Goal: Task Accomplishment & Management: Complete application form

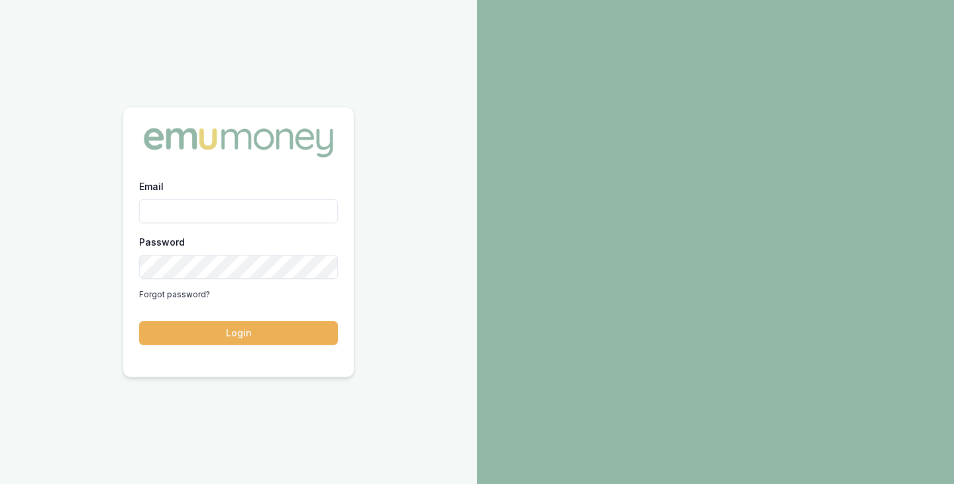
click at [252, 176] on div at bounding box center [238, 142] width 230 height 70
click at [219, 215] on input "Email" at bounding box center [238, 211] width 199 height 24
type input "brad.hearns@emumoney.com.au"
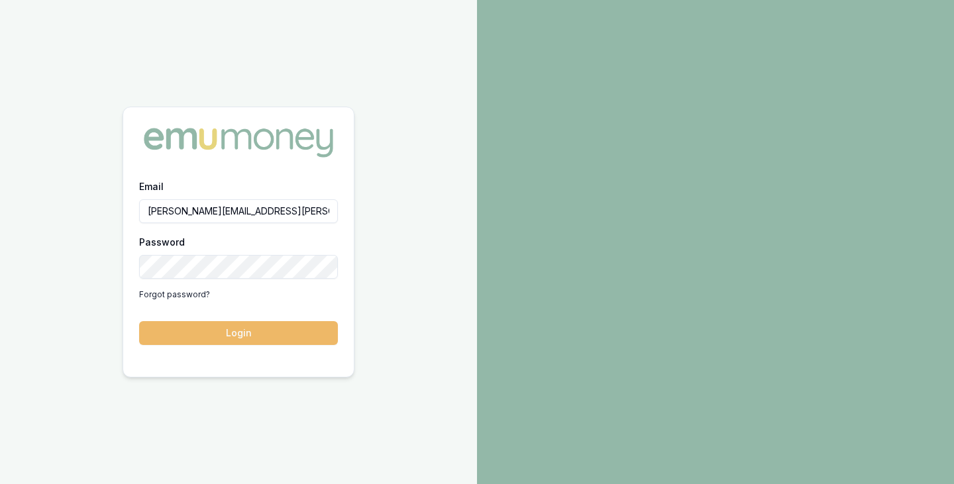
click at [246, 330] on button "Login" at bounding box center [238, 333] width 199 height 24
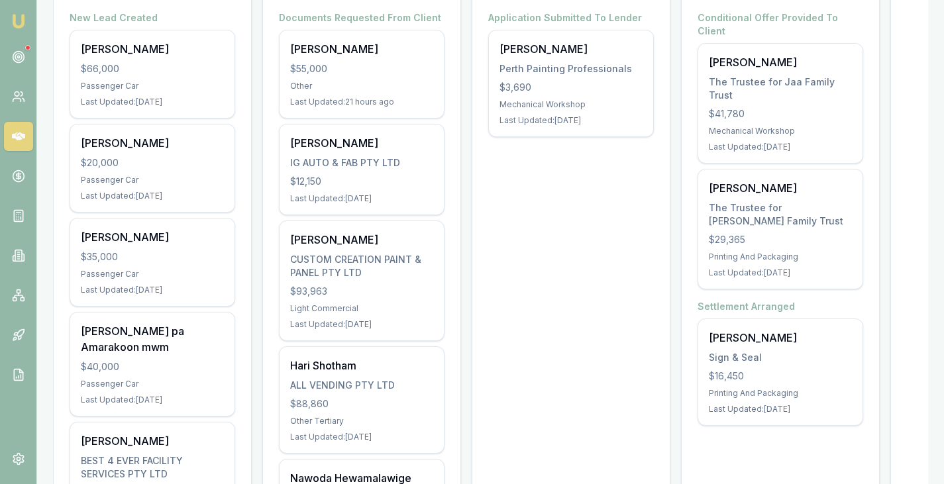
scroll to position [283, 0]
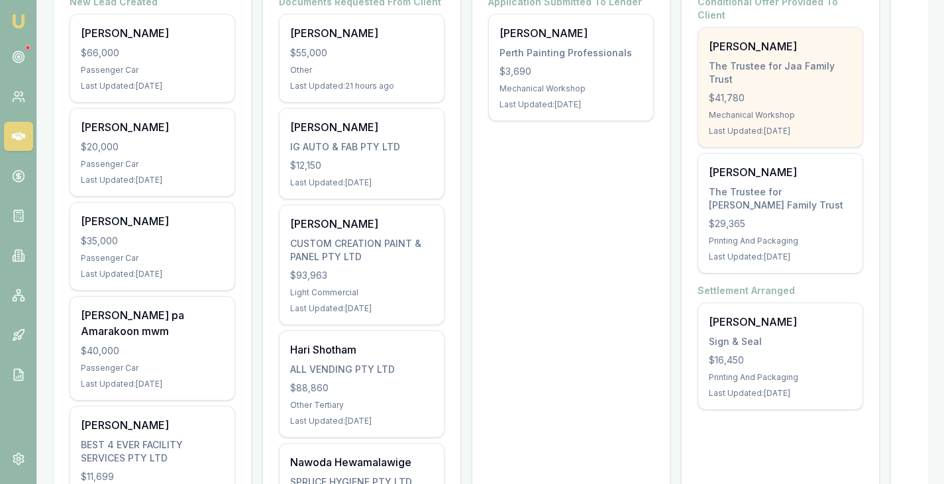
click at [742, 60] on div "The Trustee for Jaa Family Trust" at bounding box center [780, 73] width 143 height 26
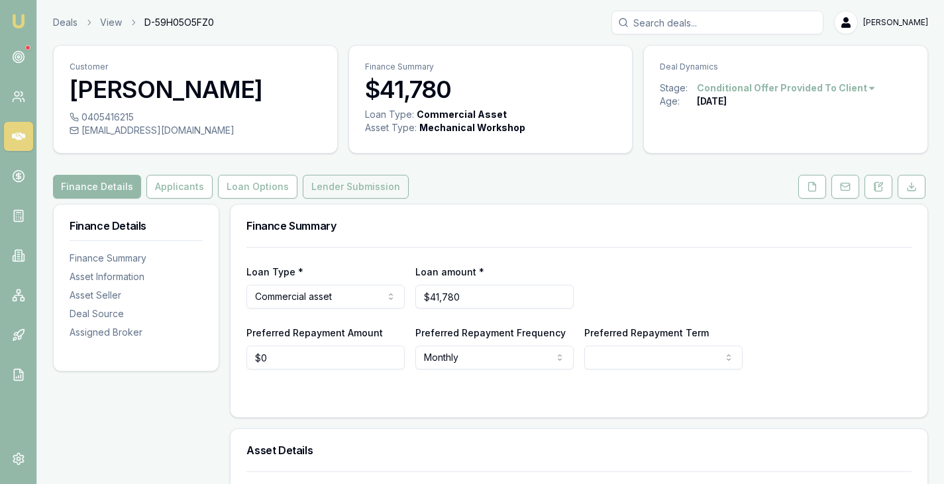
click at [360, 187] on button "Lender Submission" at bounding box center [356, 187] width 106 height 24
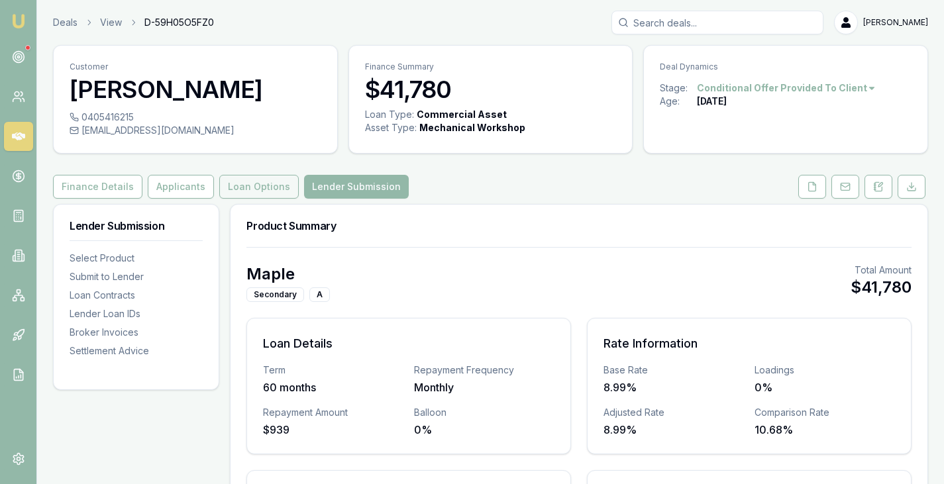
click at [251, 177] on button "Loan Options" at bounding box center [258, 187] width 79 height 24
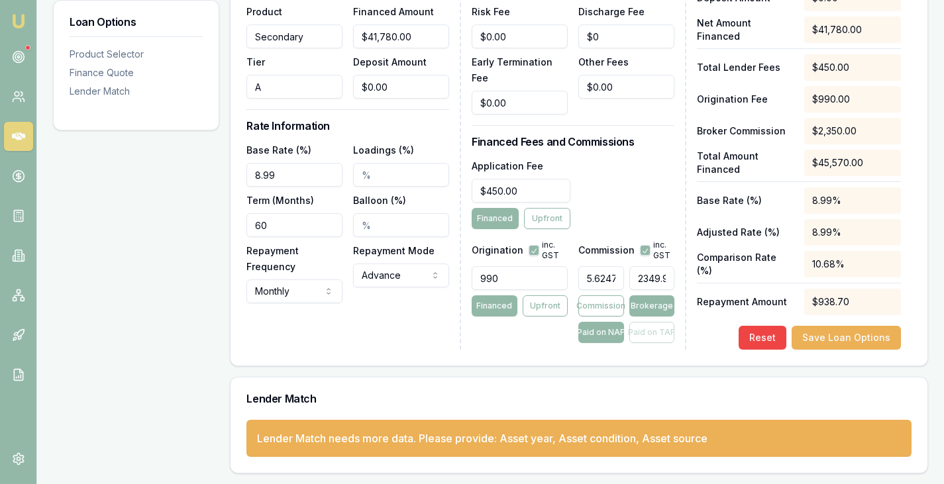
scroll to position [0, 72]
drag, startPoint x: 643, startPoint y: 260, endPoint x: 723, endPoint y: 266, distance: 80.4
click at [723, 266] on div "Loan Details Lender Maple Product Secondary Tier A Total Asset Cost $41,780.00 …" at bounding box center [578, 143] width 665 height 413
click at [660, 107] on div "Lender Fees PPSR Fee $0.00 Monthly Fee $0.00 Risk Fee $0.00 Discharge Fee $0 Ea…" at bounding box center [579, 143] width 215 height 413
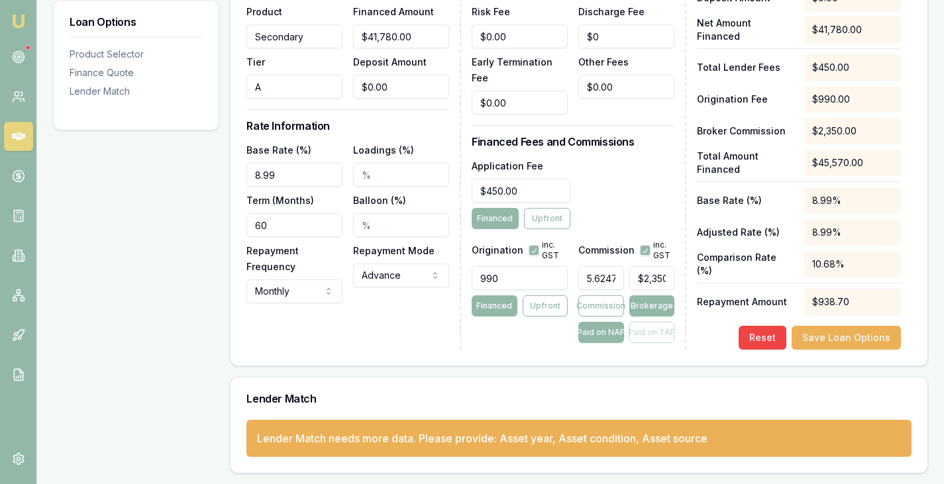
type input "2349.9999999999995"
drag, startPoint x: 634, startPoint y: 257, endPoint x: 678, endPoint y: 259, distance: 44.4
click at [678, 259] on div "Lender Fees PPSR Fee $0.00 Monthly Fee $0.00 Risk Fee $0.00 Discharge Fee $0 Ea…" at bounding box center [579, 143] width 215 height 413
type input "0.007180469123982767"
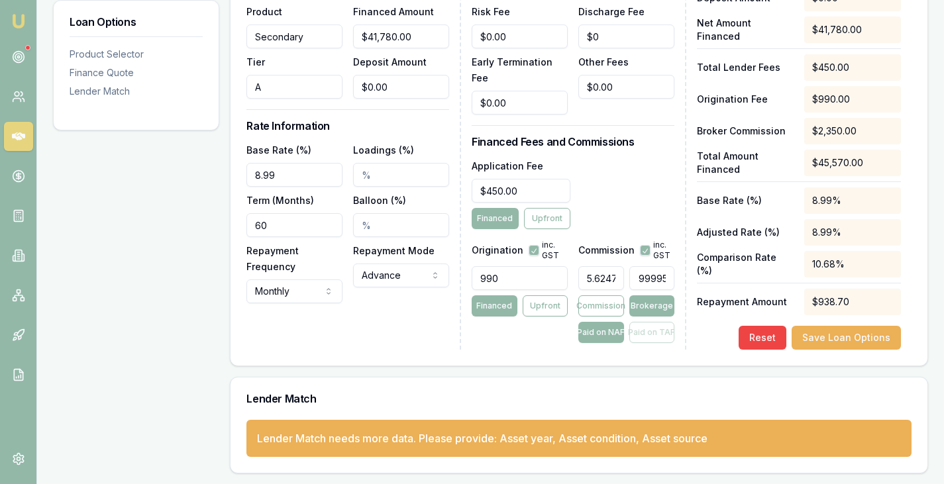
type input "3"
type input "0.004786979415988511"
type input "2"
type input "0.05505026328386788"
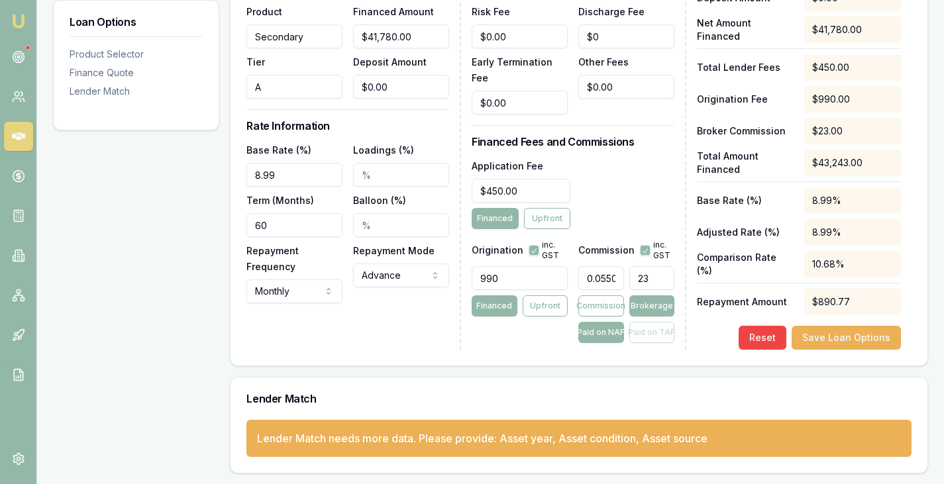
type input "235"
type input "5.6247008137865"
type input "$2,350.00"
click at [829, 334] on button "Save Loan Options" at bounding box center [845, 338] width 109 height 24
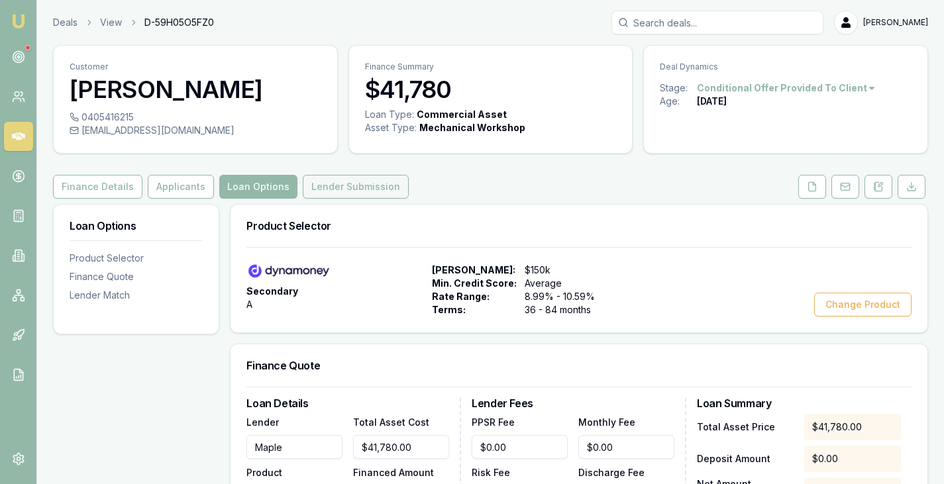
click at [334, 194] on button "Lender Submission" at bounding box center [356, 187] width 106 height 24
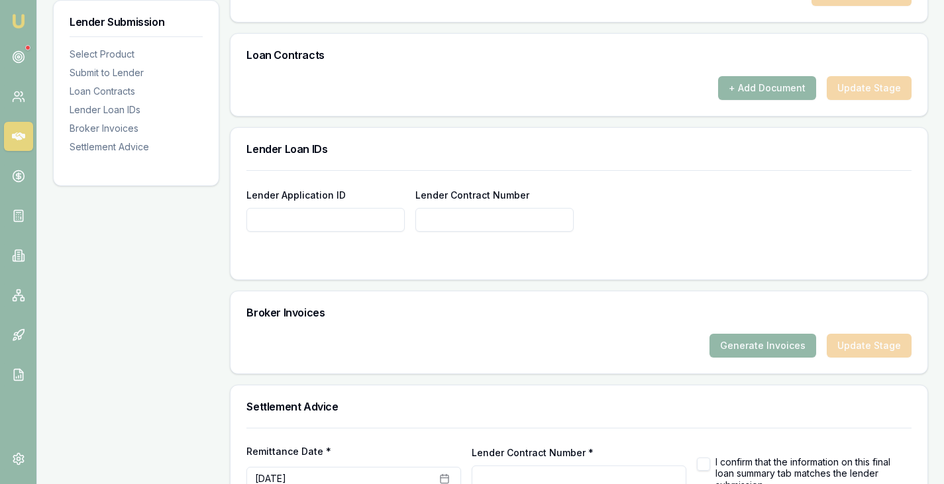
scroll to position [862, 0]
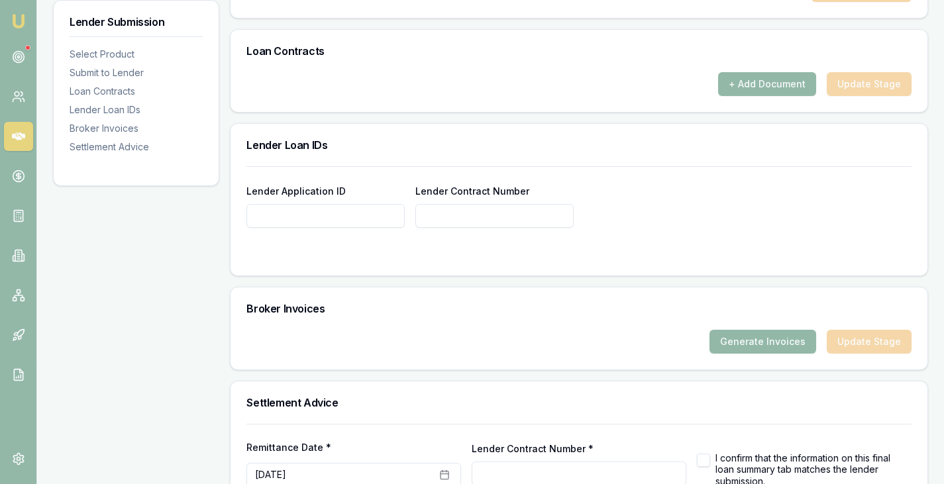
click at [312, 209] on input "Lender Application ID" at bounding box center [325, 216] width 158 height 24
paste input "MA004645"
type input "MA004645"
click at [472, 228] on form "Lender Application ID MA004645 Lender Contract Number" at bounding box center [578, 212] width 665 height 93
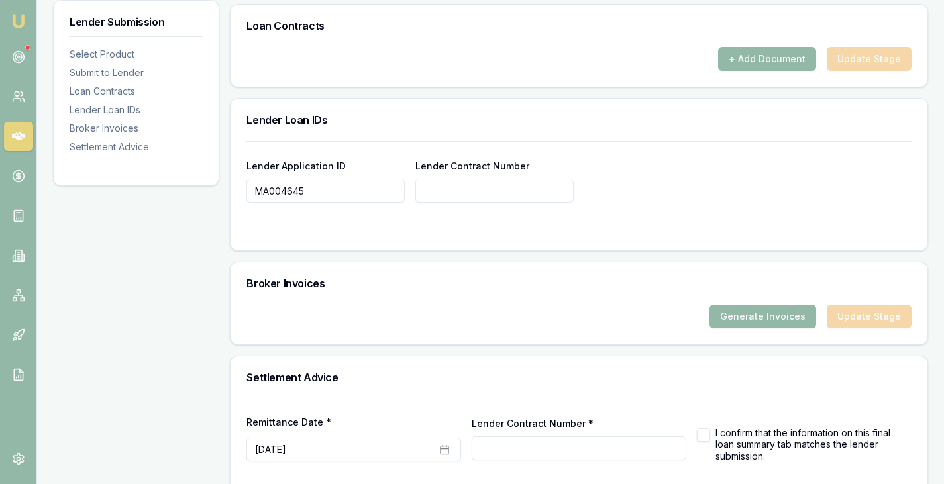
scroll to position [887, 0]
click at [760, 321] on button "Generate Invoices" at bounding box center [762, 317] width 107 height 24
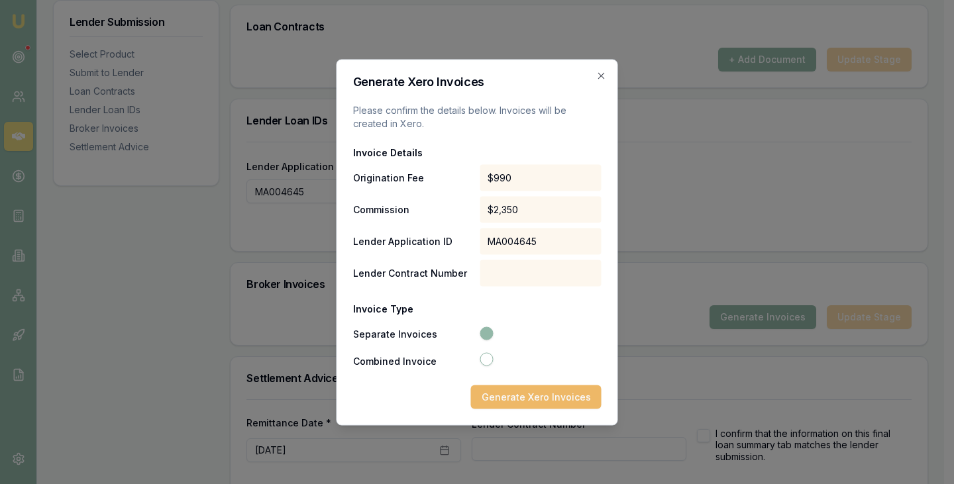
click at [531, 390] on button "Generate Xero Invoices" at bounding box center [536, 397] width 130 height 24
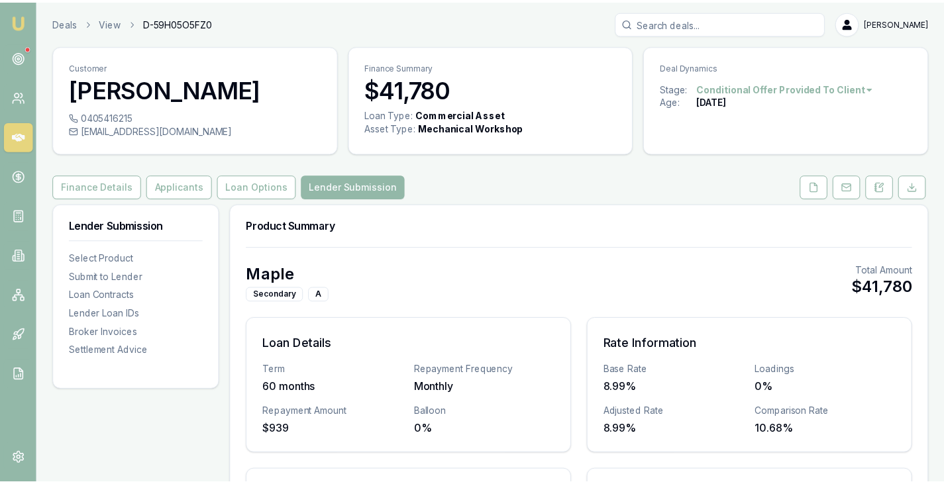
scroll to position [887, 0]
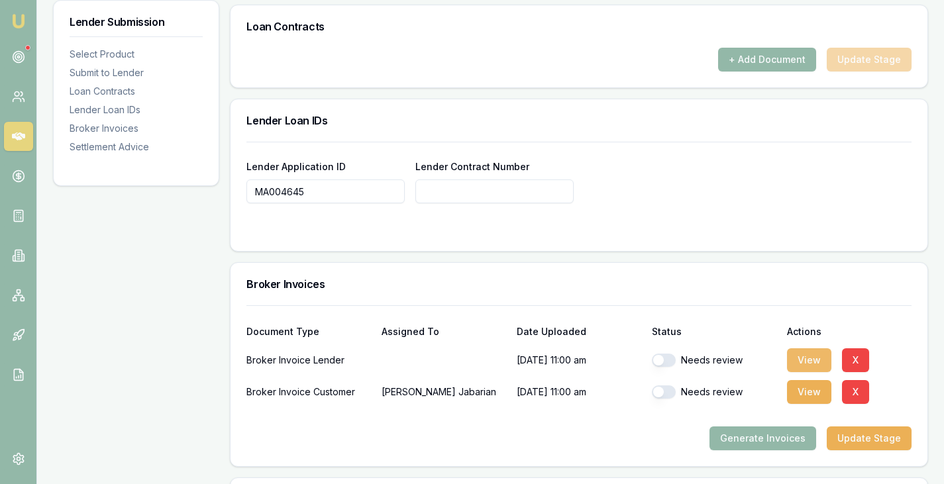
click at [805, 352] on button "View" at bounding box center [809, 360] width 44 height 24
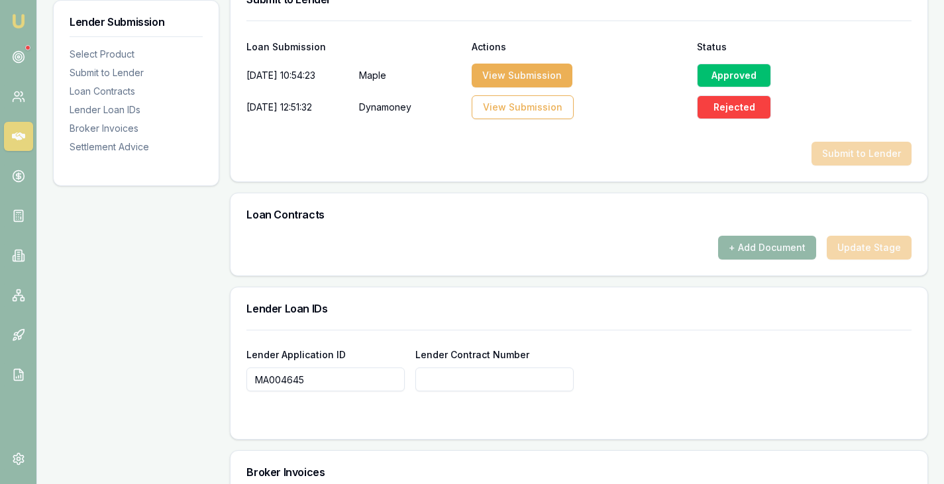
scroll to position [698, 0]
click at [491, 109] on button "View Submission" at bounding box center [523, 108] width 102 height 24
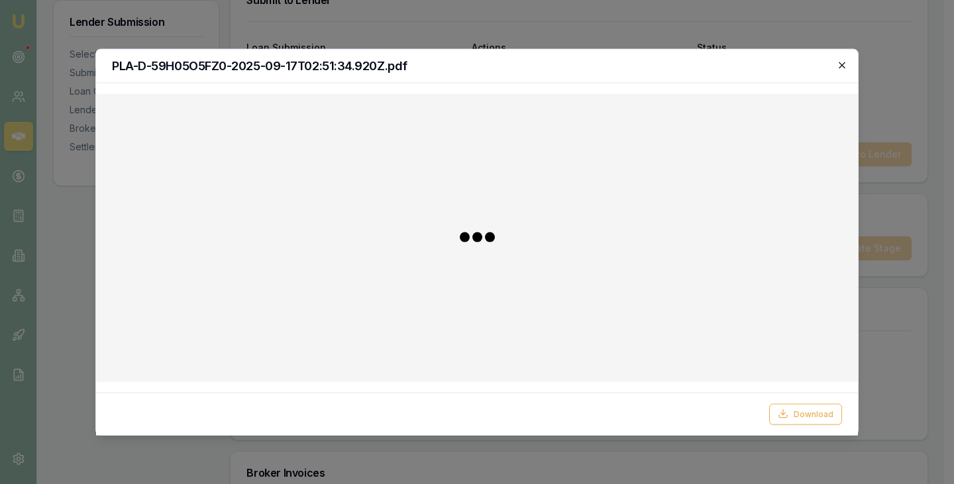
click at [845, 61] on icon "button" at bounding box center [841, 65] width 11 height 11
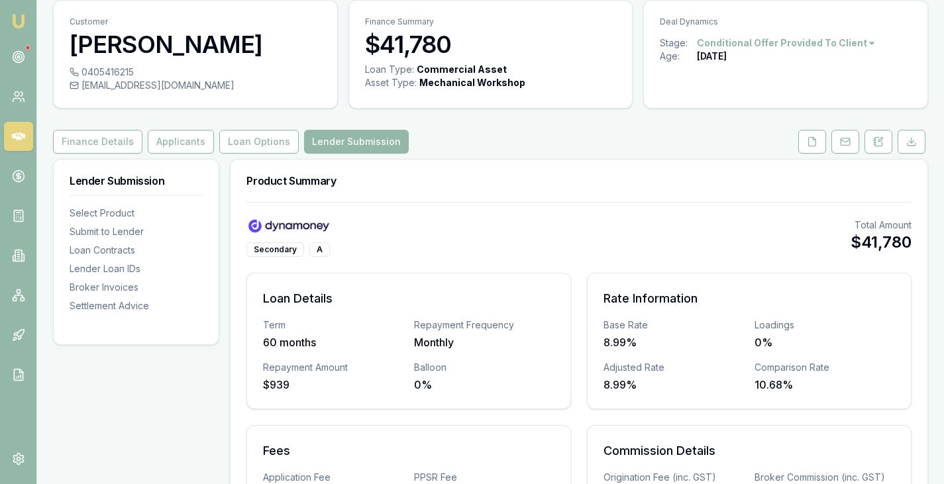
scroll to position [0, 0]
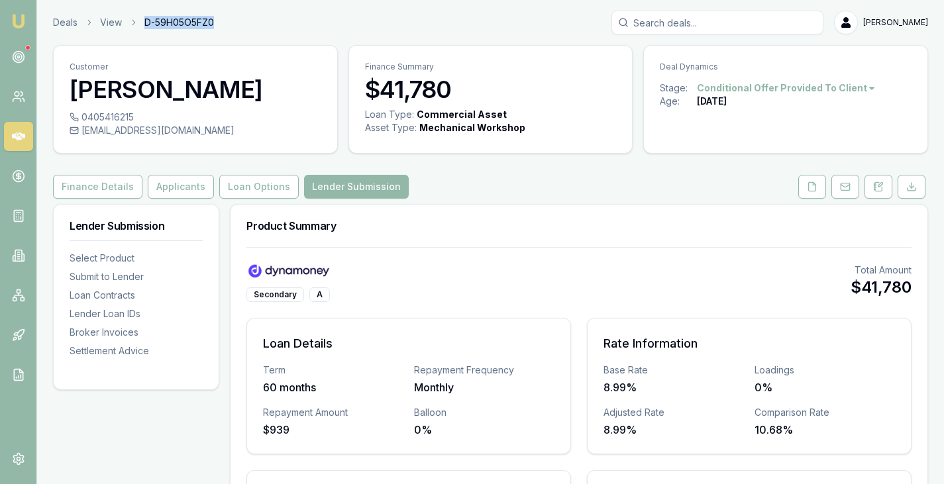
drag, startPoint x: 217, startPoint y: 21, endPoint x: 142, endPoint y: 17, distance: 74.3
click at [142, 17] on div "Deals View D-59H05O5FZ0 Brad Hearns" at bounding box center [490, 23] width 875 height 24
copy span "D-59H05O5FZ0"
click at [601, 204] on div "Product Summary Secondary A Total Amount $41,780 Loan Details Term 60 months Re…" at bounding box center [579, 435] width 698 height 462
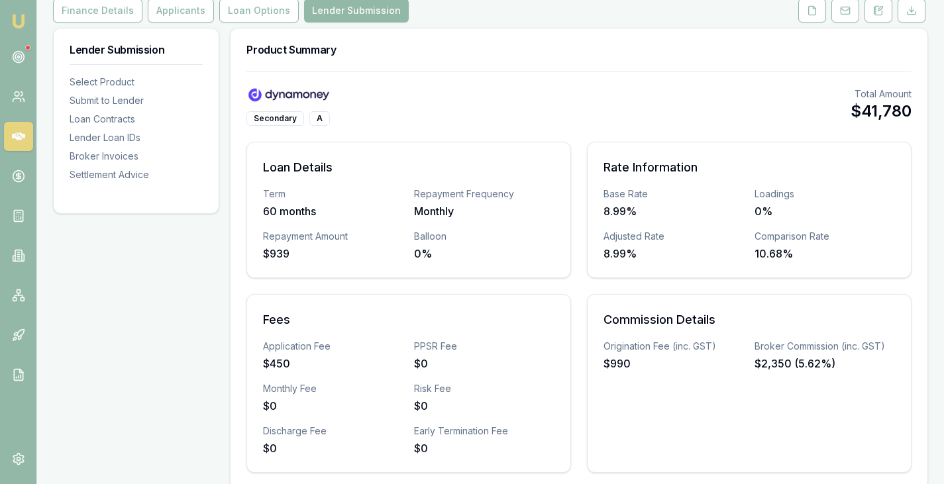
scroll to position [175, 0]
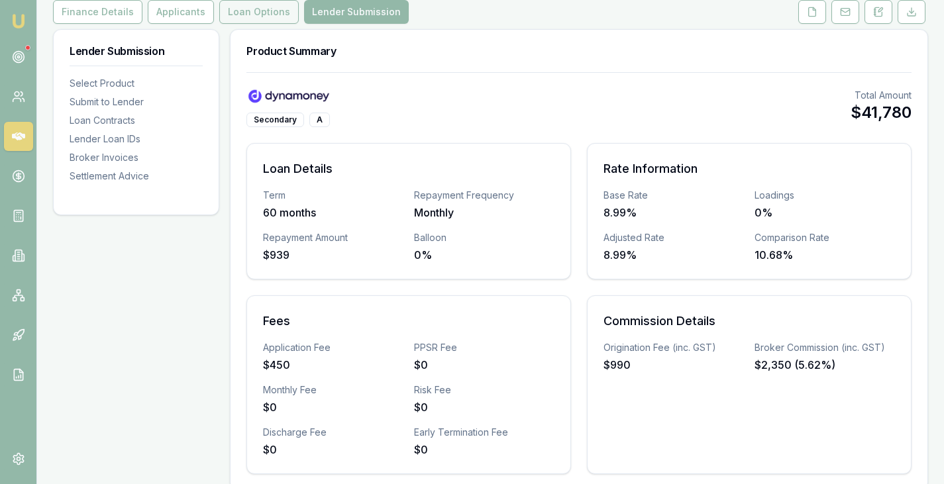
click at [252, 15] on button "Loan Options" at bounding box center [258, 12] width 79 height 24
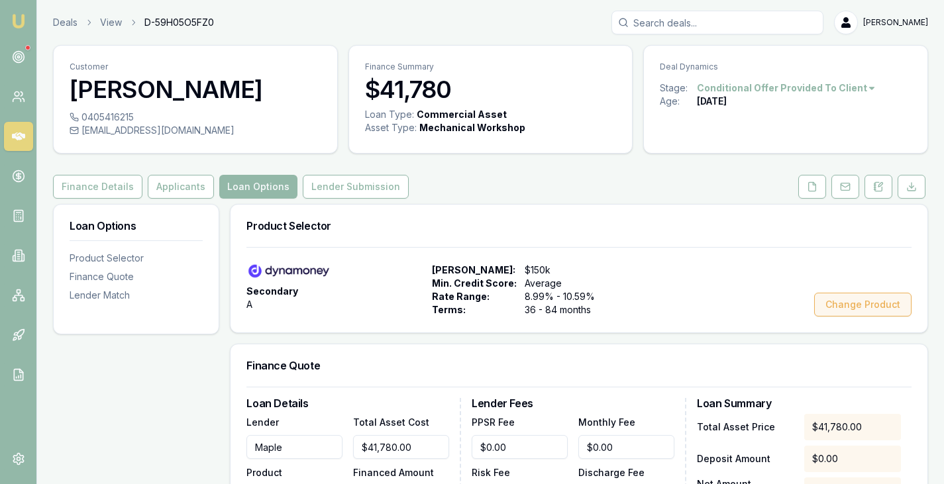
click at [873, 301] on button "Change Product" at bounding box center [862, 305] width 97 height 24
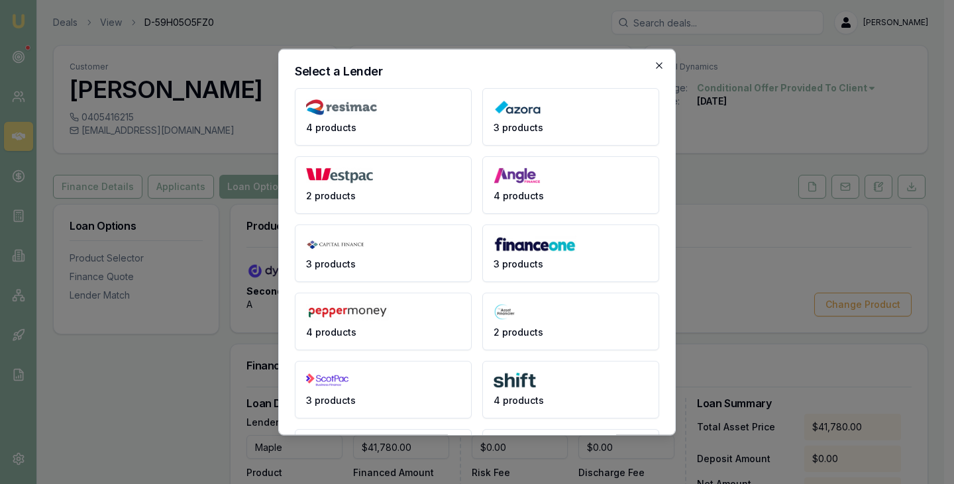
click at [654, 64] on icon "button" at bounding box center [659, 65] width 11 height 11
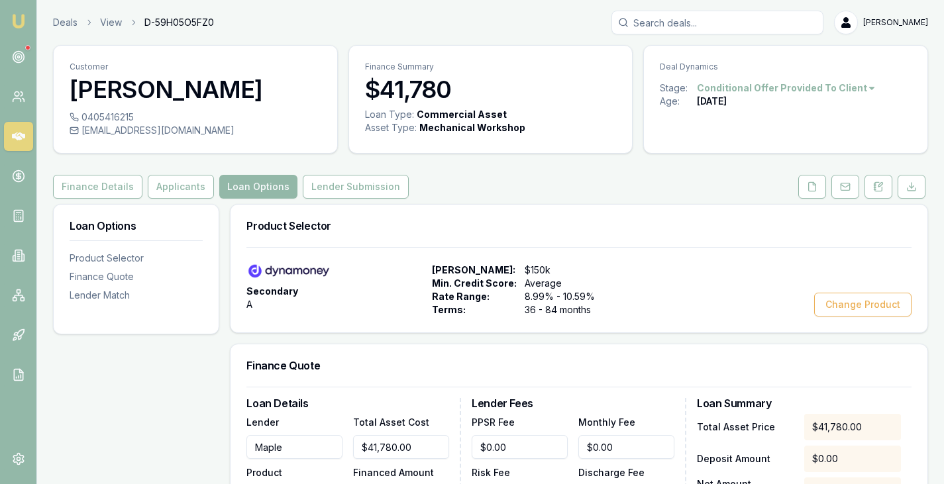
click at [624, 180] on div "Finance Details Applicants Loan Options Lender Submission" at bounding box center [490, 187] width 875 height 24
click at [123, 260] on div "Product Selector" at bounding box center [136, 258] width 133 height 13
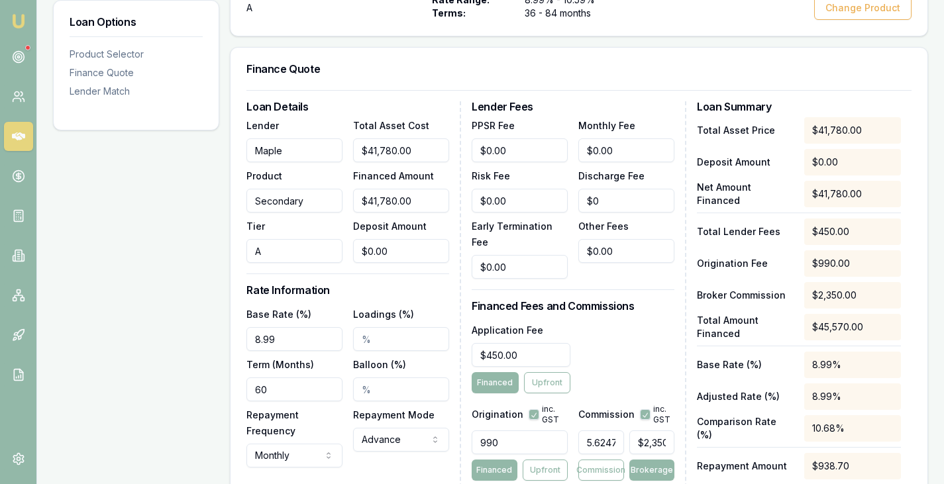
scroll to position [299, 0]
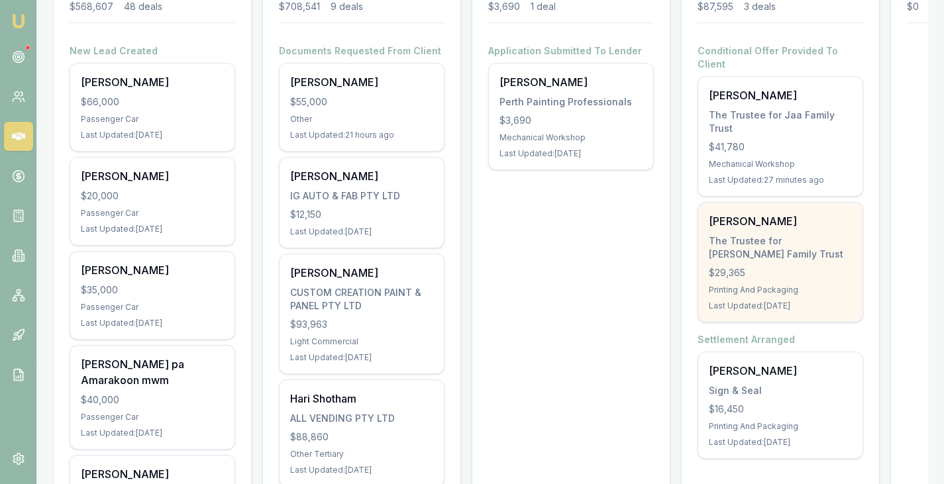
scroll to position [234, 0]
click at [321, 197] on div "$29,365" at bounding box center [780, 272] width 143 height 13
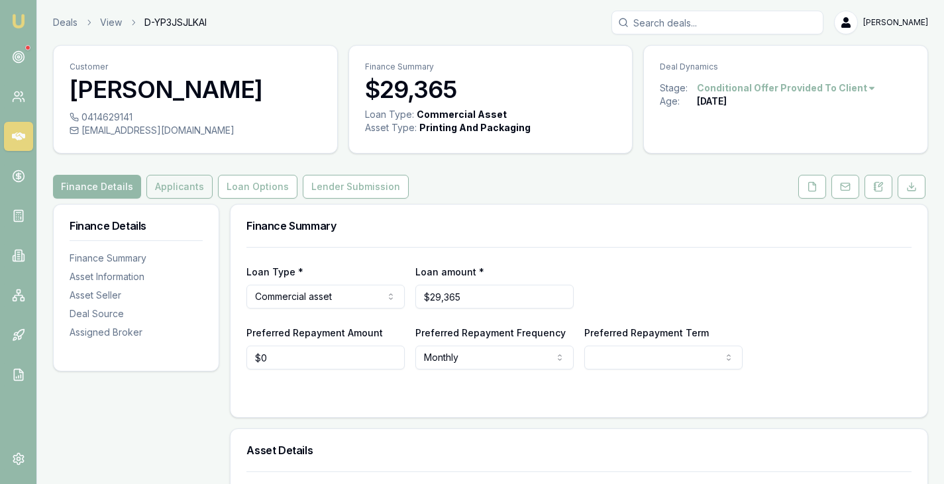
click at [163, 189] on button "Applicants" at bounding box center [179, 187] width 66 height 24
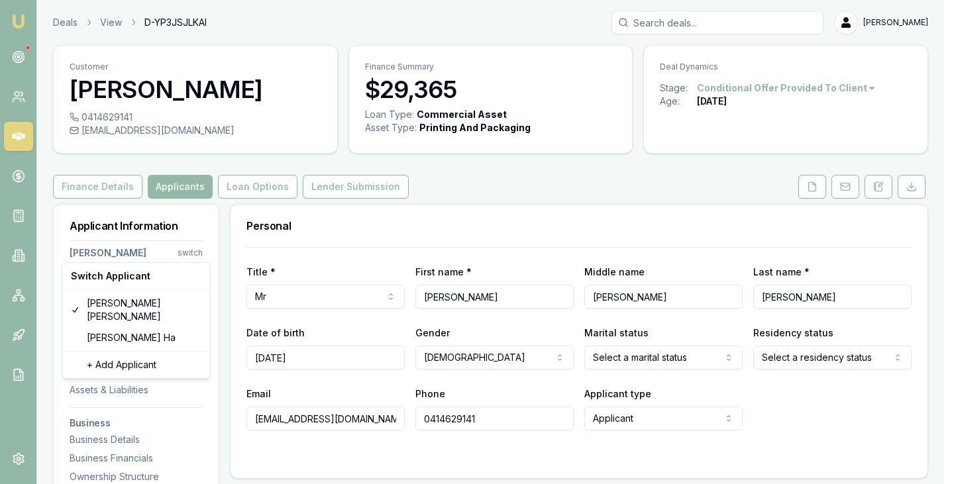
click at [193, 250] on html "Emu Broker Deals View D-YP3JSJLKAI [PERSON_NAME] Toggle Menu Customer [PERSON_N…" at bounding box center [477, 242] width 954 height 484
click at [119, 354] on div "+ Add Applicant" at bounding box center [137, 364] width 142 height 21
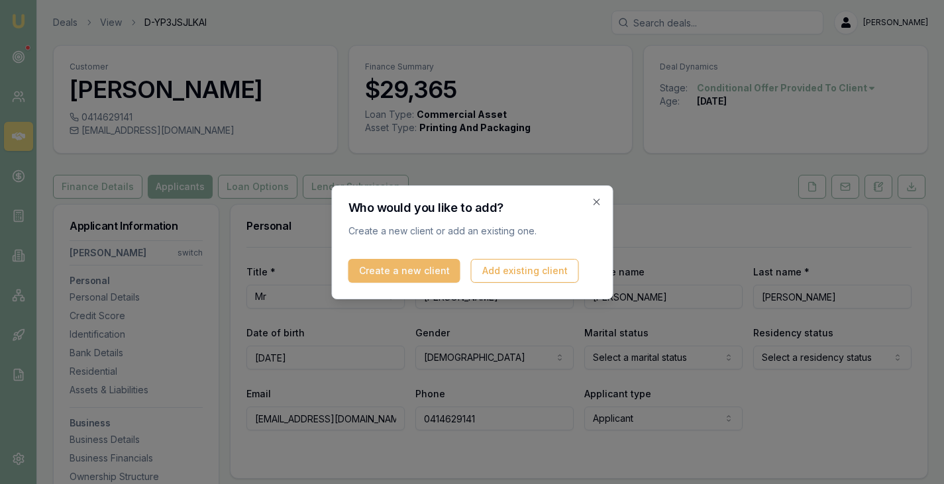
click at [381, 267] on button "Create a new client" at bounding box center [404, 271] width 112 height 24
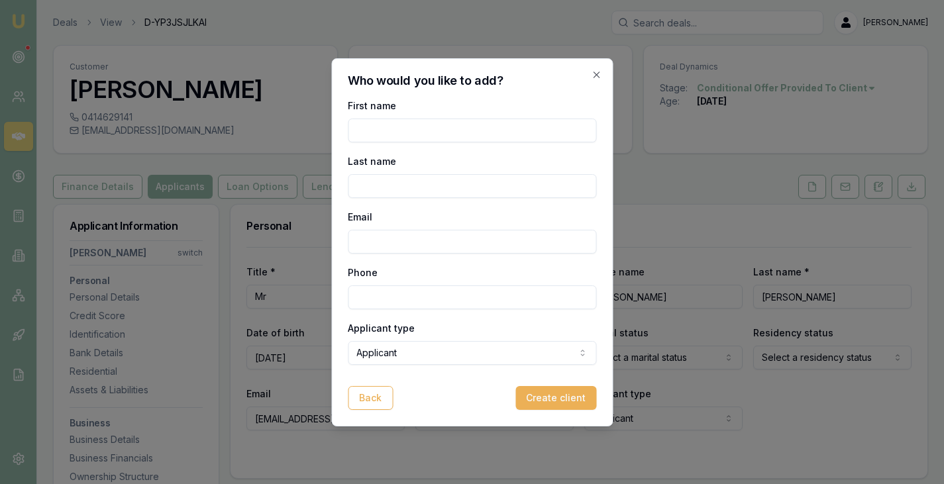
click at [430, 126] on input "First name" at bounding box center [472, 131] width 248 height 24
paste input "Aryrath"
type input "Aryrath"
click at [455, 180] on input "Last name" at bounding box center [472, 186] width 248 height 24
paste input "Phaiyakounh"
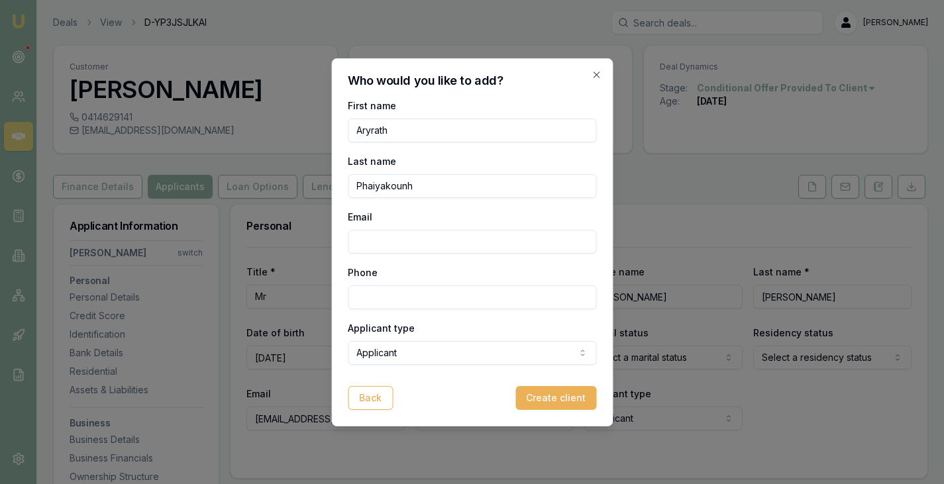
type input "Phaiyakounh"
click at [432, 257] on div "First name [PERSON_NAME] Last name [PERSON_NAME] Email Phone Applicant type App…" at bounding box center [472, 231] width 248 height 268
click at [442, 246] on input "Email" at bounding box center [472, 242] width 248 height 24
paste input "[EMAIL_ADDRESS][DOMAIN_NAME]"
type input "[EMAIL_ADDRESS][DOMAIN_NAME]"
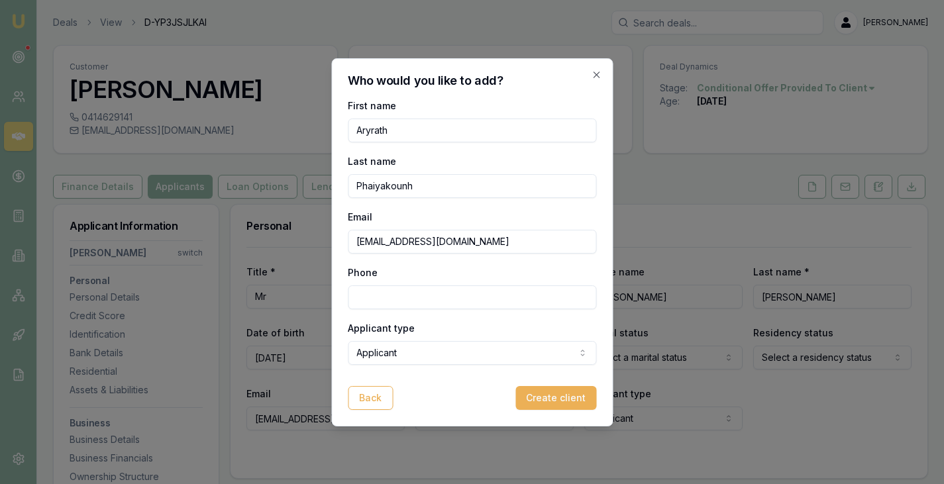
paste input "0431 388 631"
type input "0431 388 631"
click at [545, 391] on button "Create client" at bounding box center [555, 398] width 81 height 24
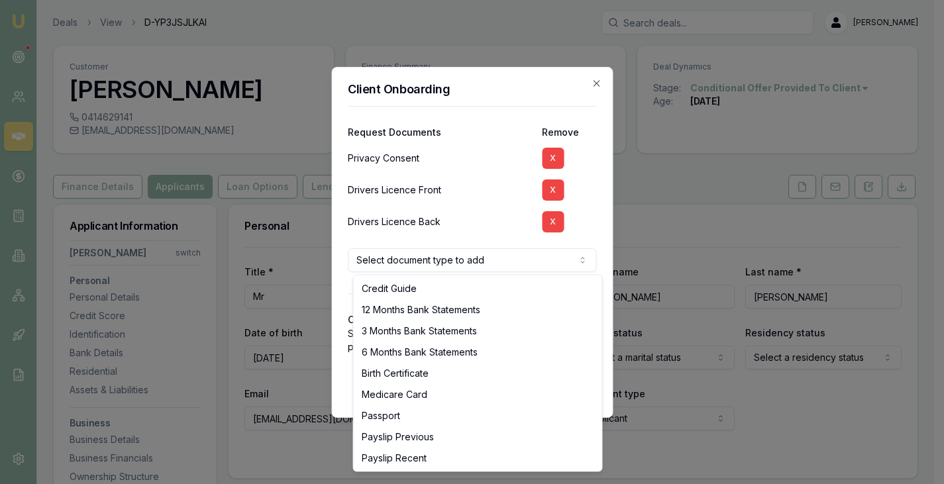
click at [494, 260] on body "Emu Broker Deals View D-YP3JSJLKAI [PERSON_NAME] Toggle Menu Customer [PERSON_N…" at bounding box center [467, 242] width 934 height 484
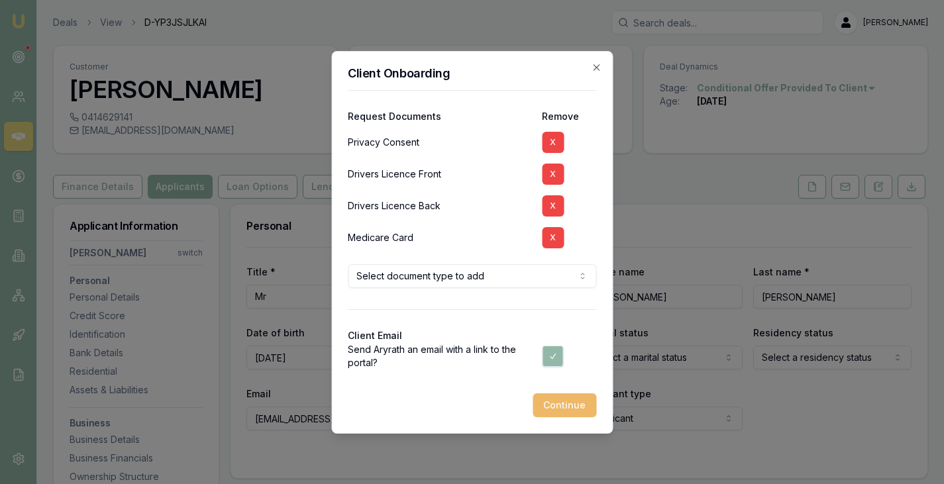
click at [570, 403] on button "Continue" at bounding box center [564, 405] width 64 height 24
